Goal: Task Accomplishment & Management: Use online tool/utility

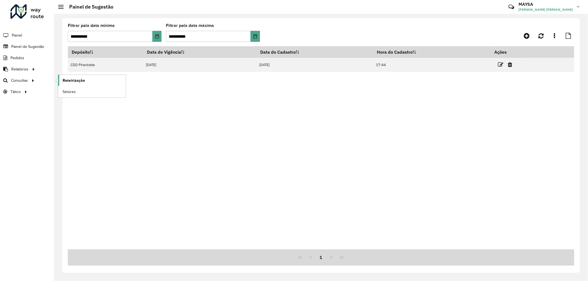
click at [77, 79] on span "Roteirização" at bounding box center [74, 81] width 22 height 6
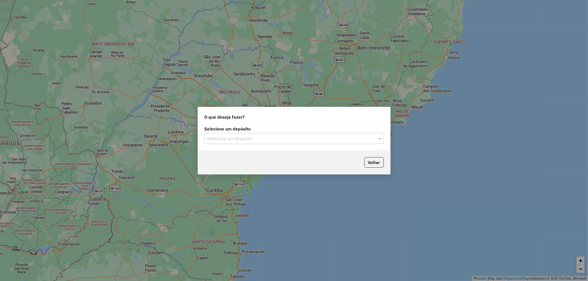
click at [241, 139] on input "text" at bounding box center [288, 139] width 163 height 7
